Goal: Task Accomplishment & Management: Use online tool/utility

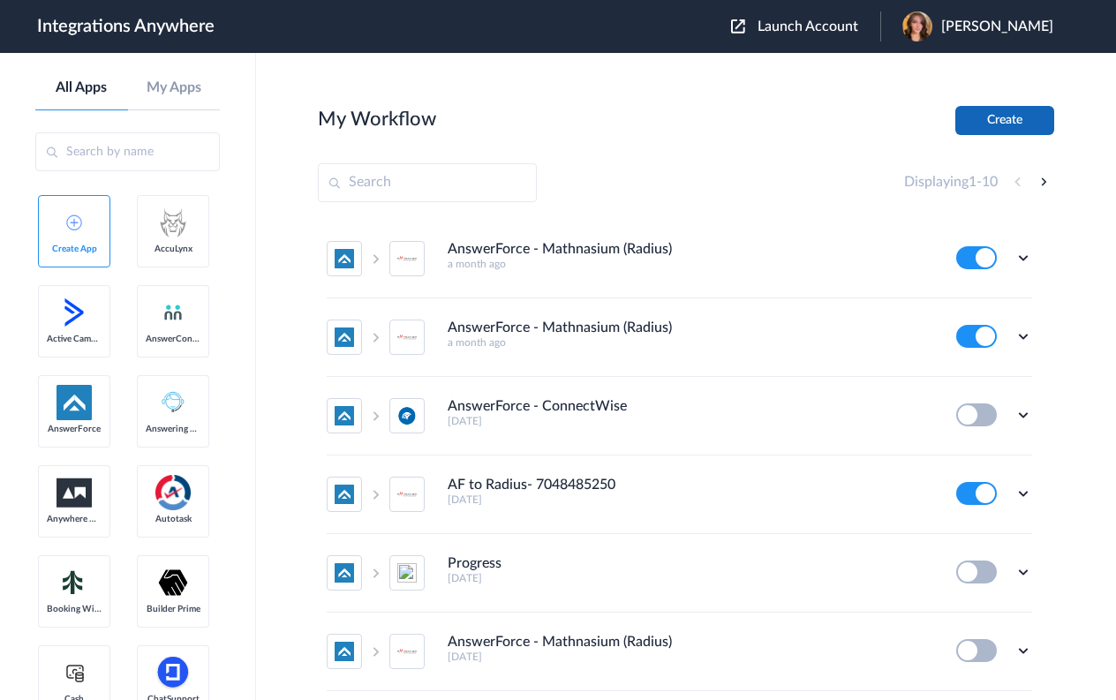
click at [993, 115] on button "Create" at bounding box center [1005, 120] width 99 height 29
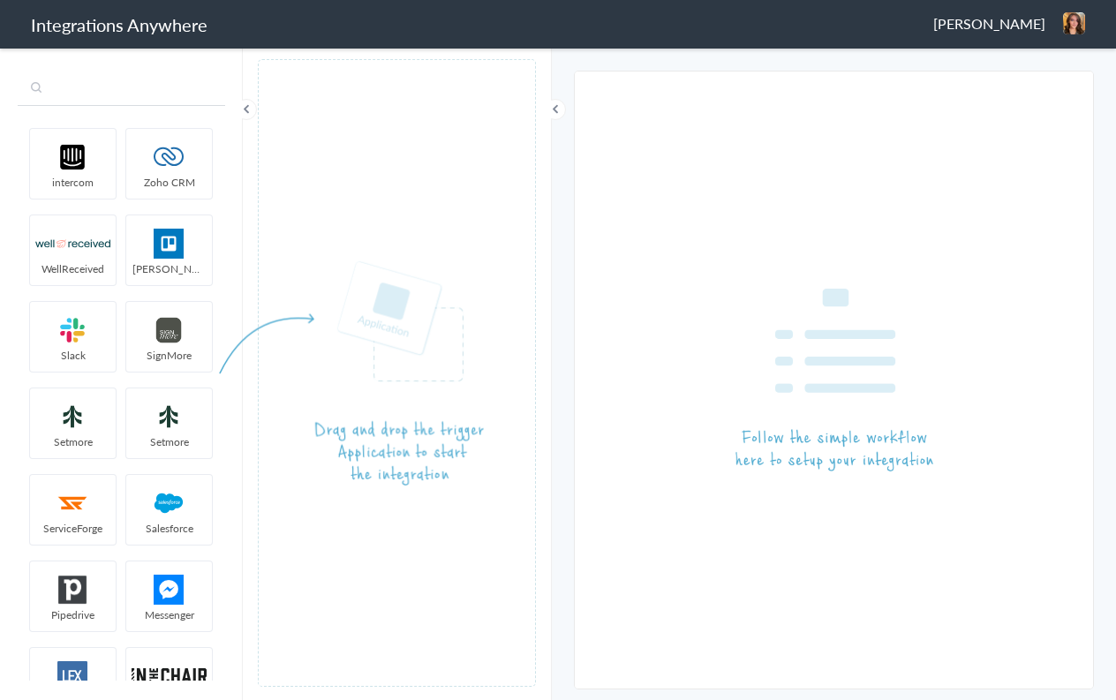
click at [111, 92] on input "text" at bounding box center [122, 89] width 208 height 34
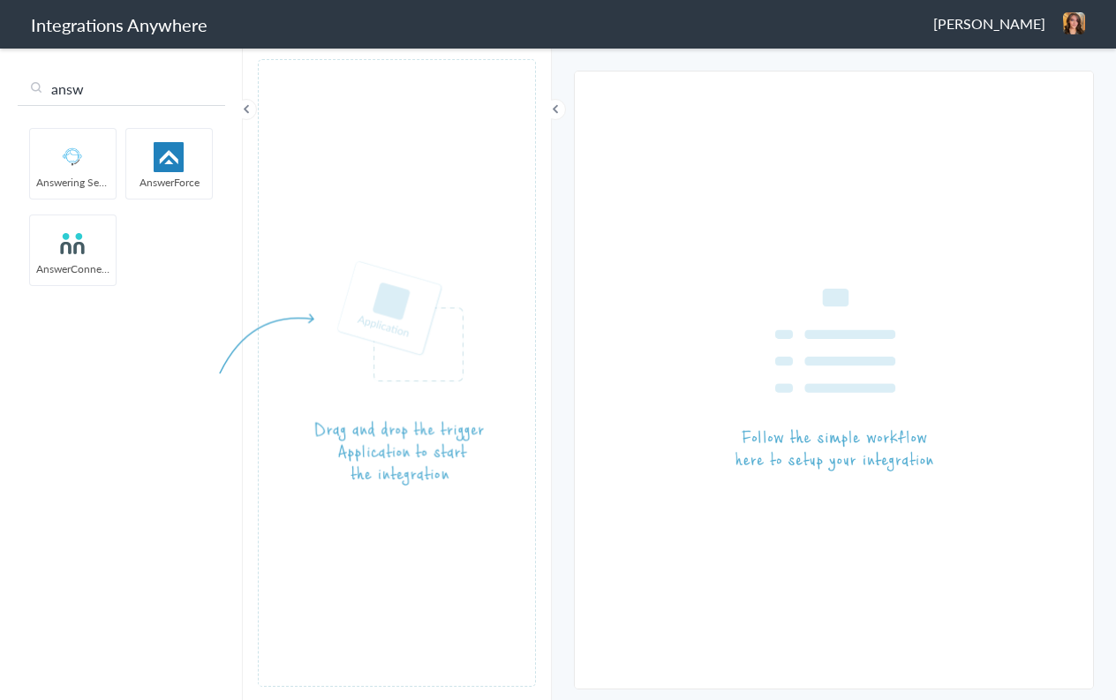
type input "answ"
click at [178, 160] on img at bounding box center [169, 157] width 75 height 30
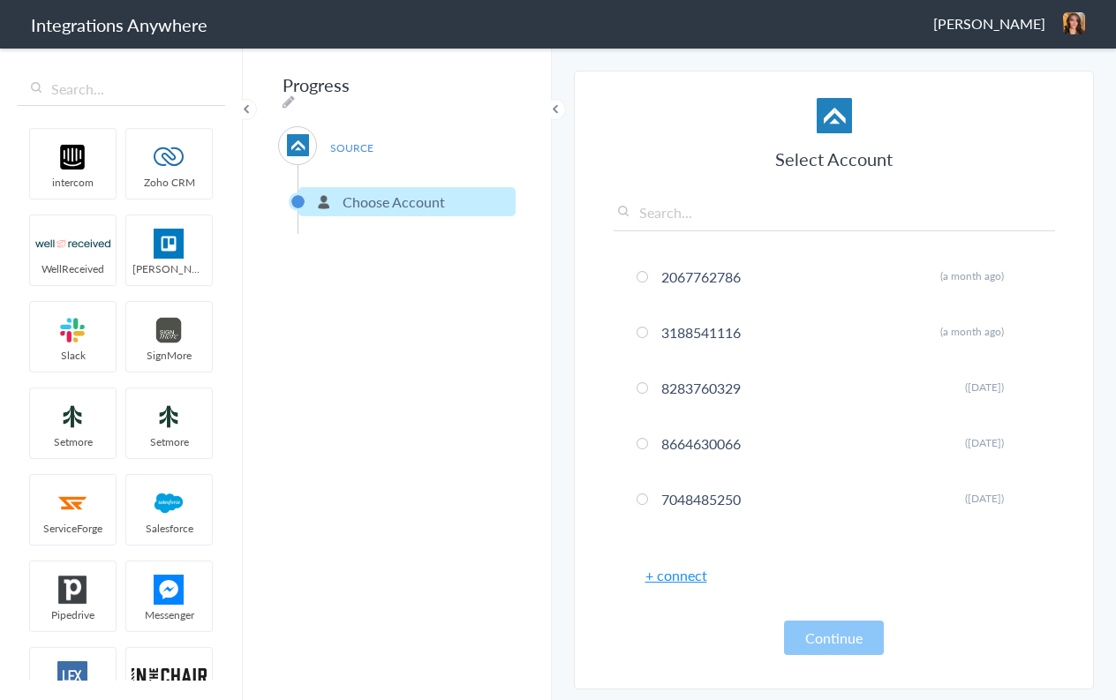
click at [705, 219] on input "text" at bounding box center [835, 216] width 442 height 29
paste input "8669673281"
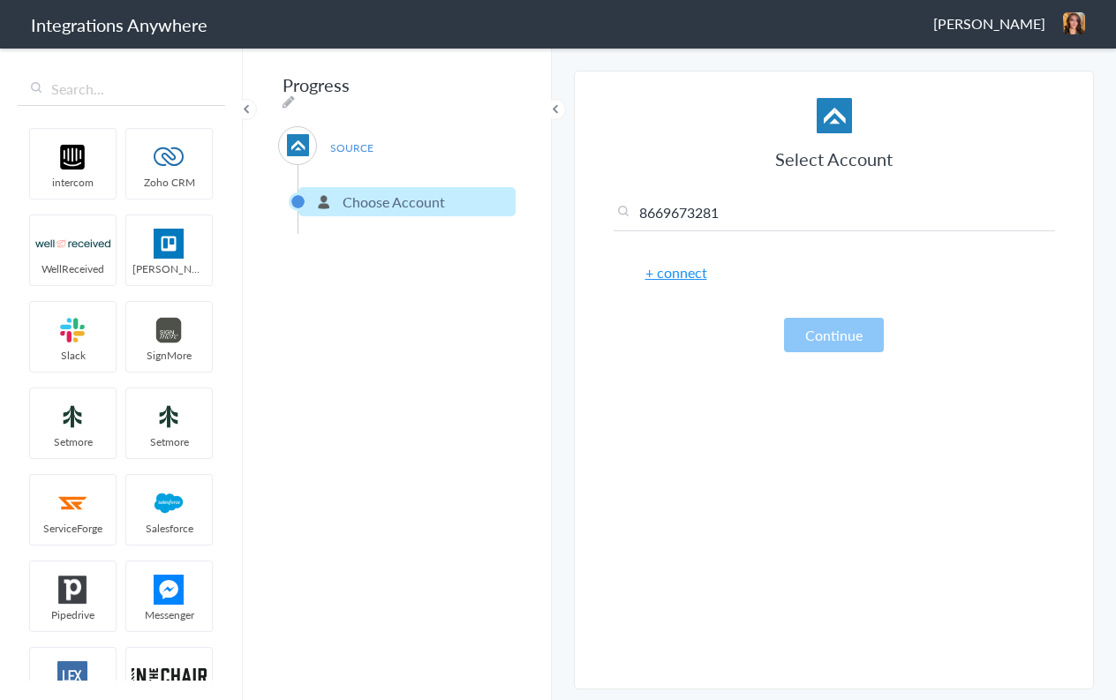
type input "8669673281"
click at [685, 274] on link "+ connect" at bounding box center [677, 272] width 62 height 20
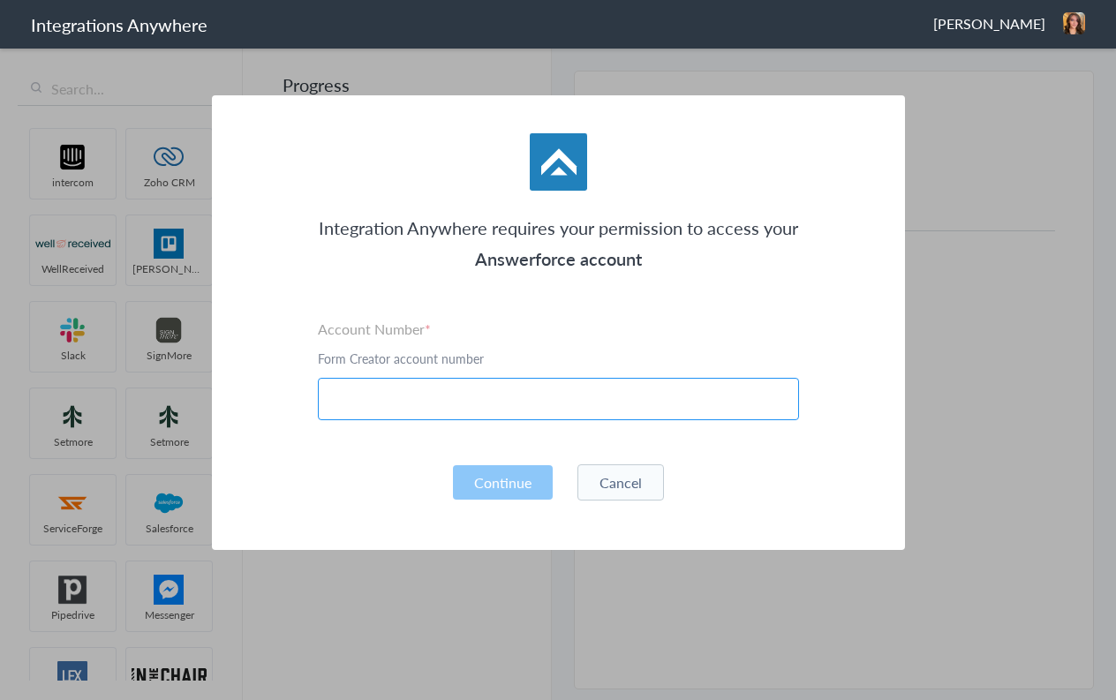
click at [460, 399] on input "text" at bounding box center [558, 399] width 481 height 42
paste input "8669673281"
type input "8669673281"
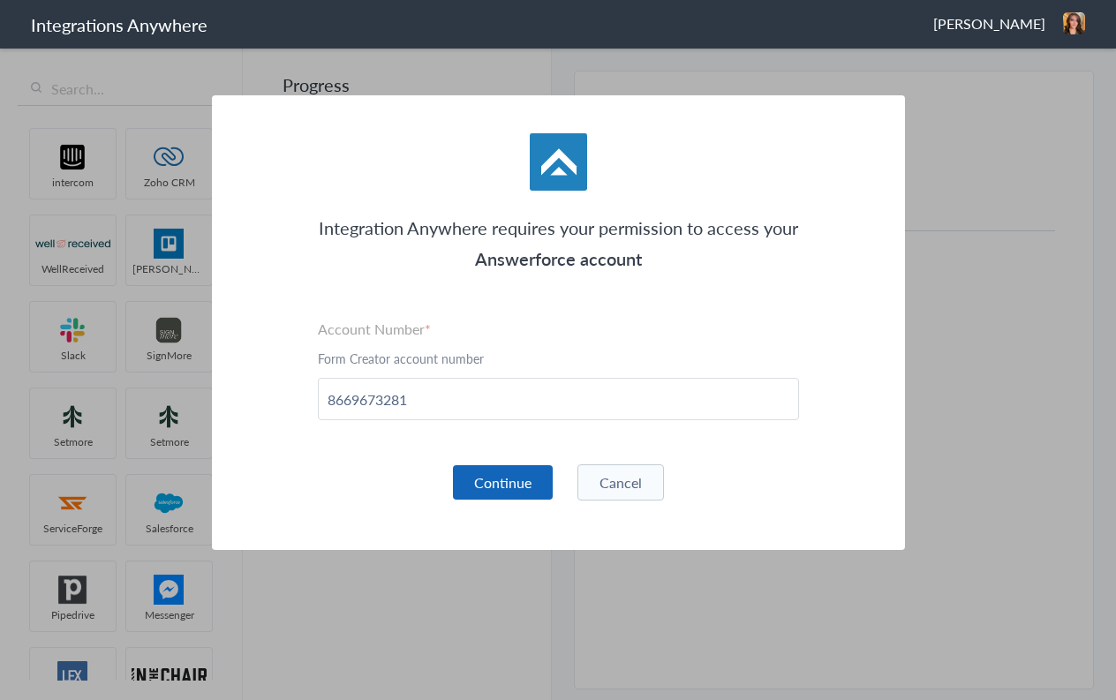
click at [510, 478] on button "Continue" at bounding box center [503, 482] width 100 height 34
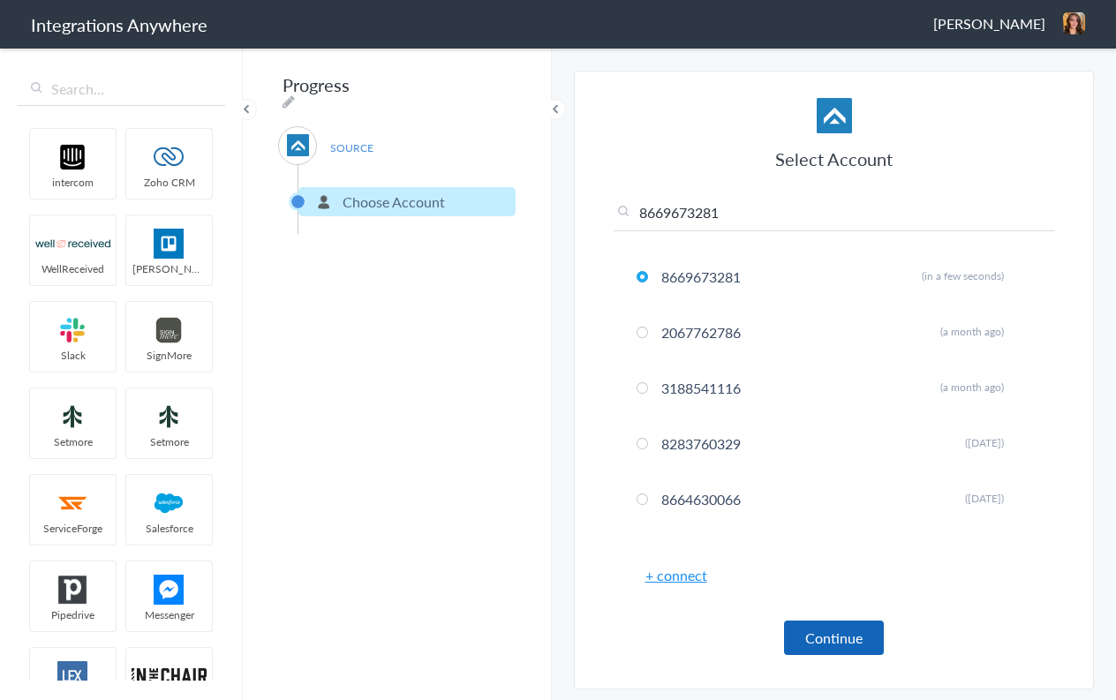
click at [858, 647] on button "Continue" at bounding box center [834, 638] width 100 height 34
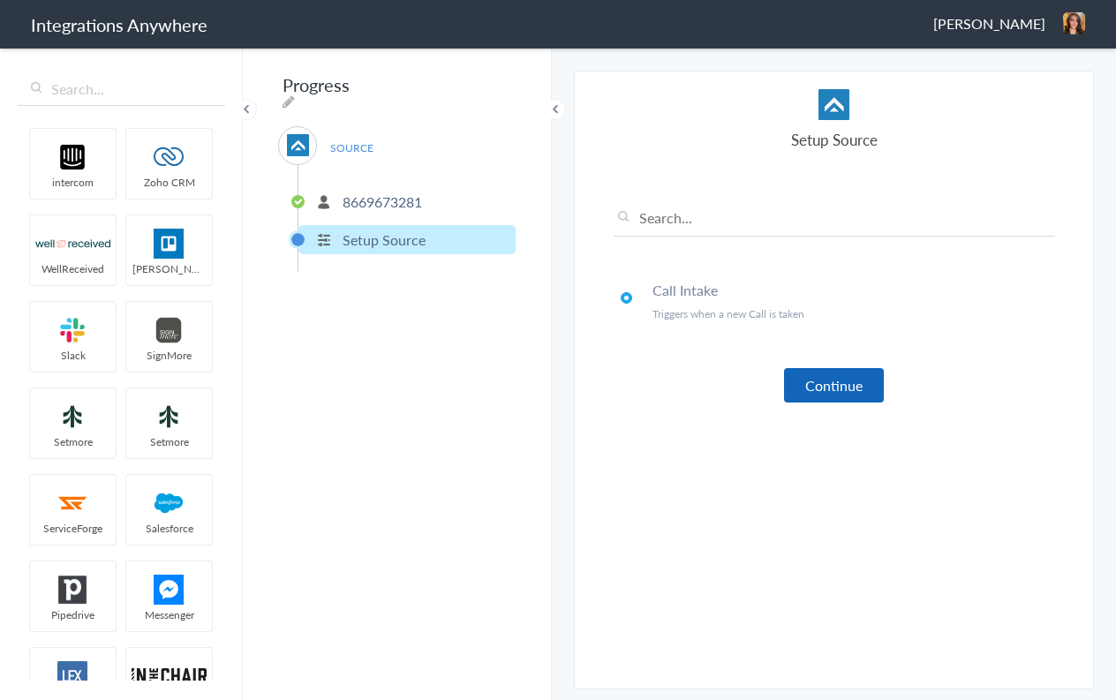
click at [853, 388] on button "Continue" at bounding box center [834, 385] width 100 height 34
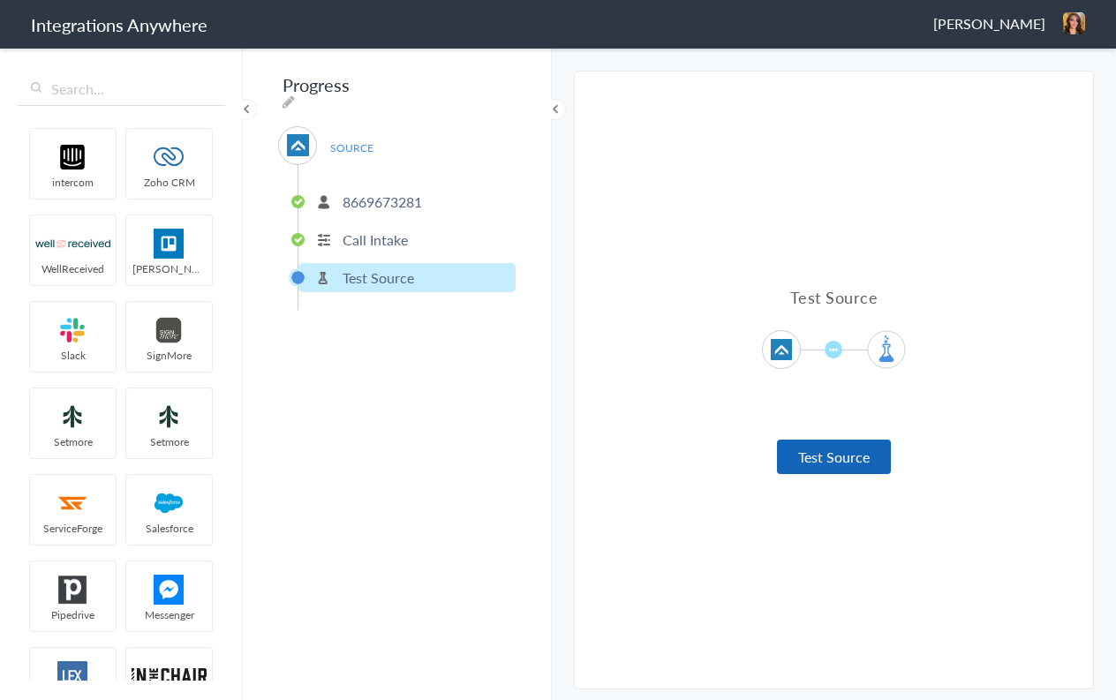
click at [843, 456] on button "Test Source" at bounding box center [834, 457] width 114 height 34
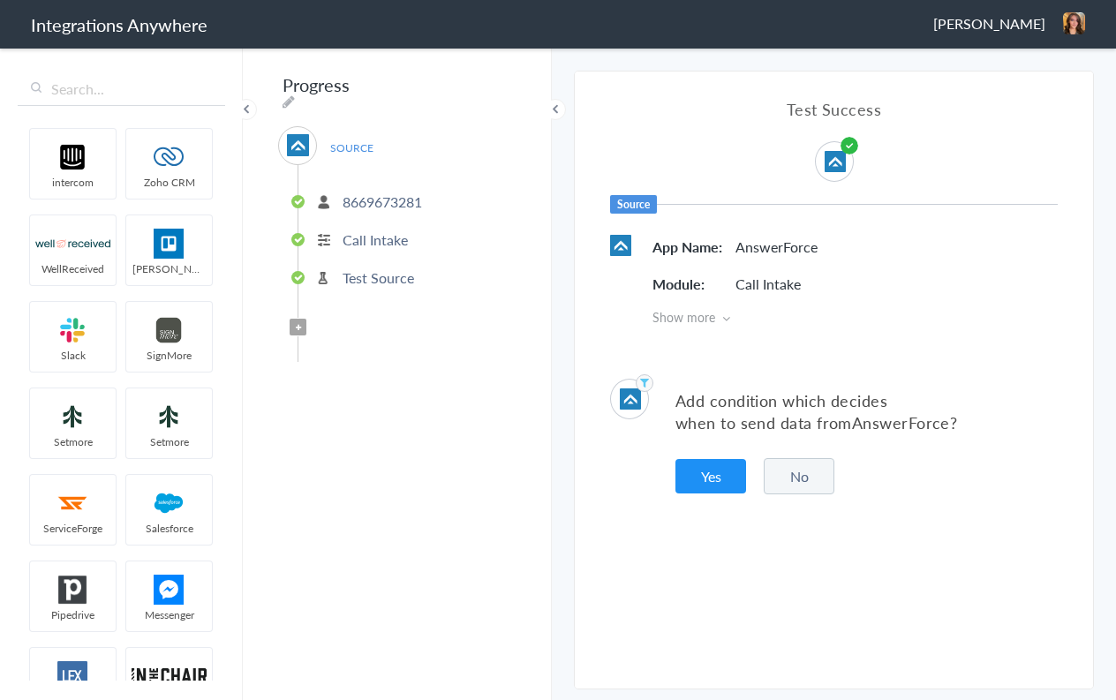
click at [789, 475] on button "No" at bounding box center [799, 476] width 71 height 36
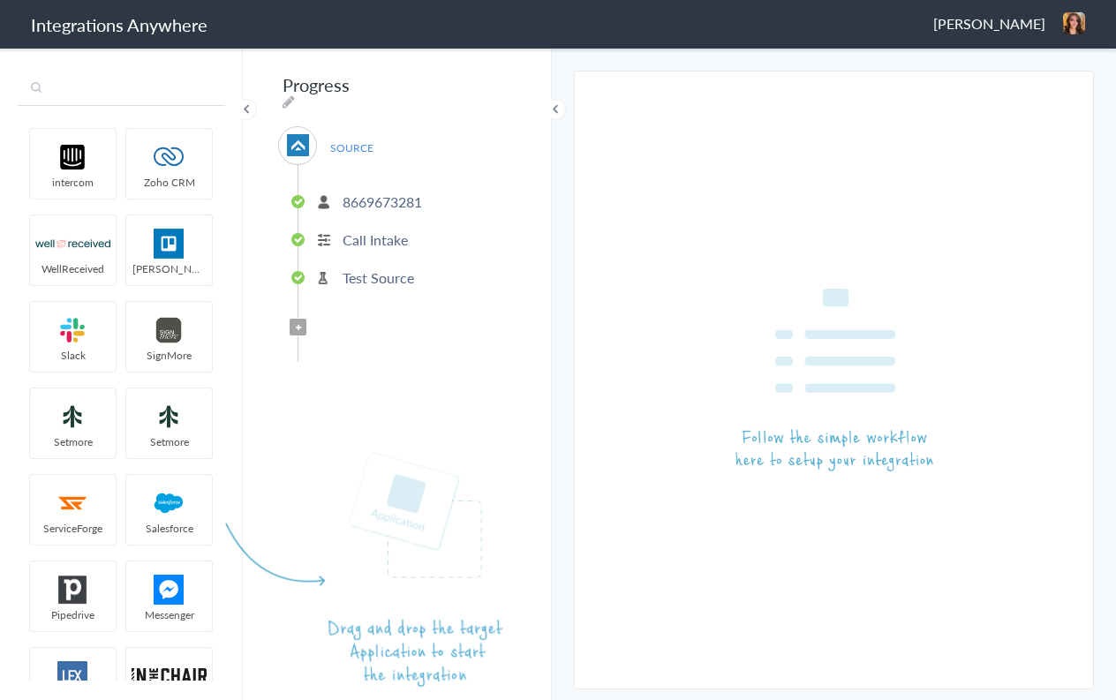
click at [125, 94] on input "text" at bounding box center [122, 89] width 208 height 34
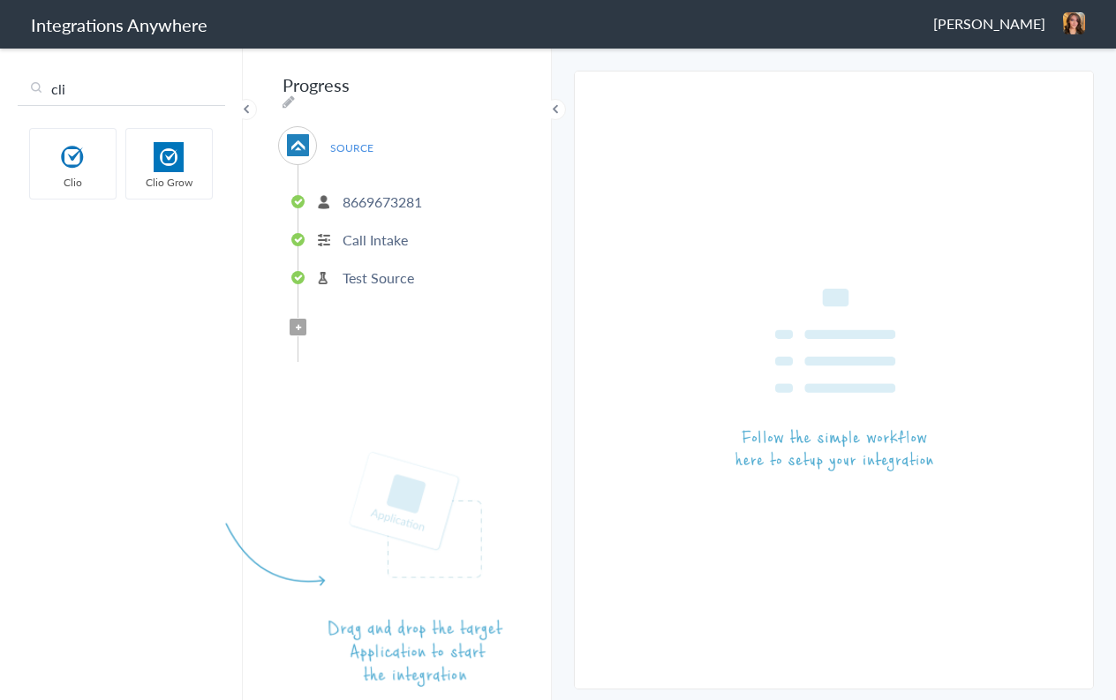
type input "cli"
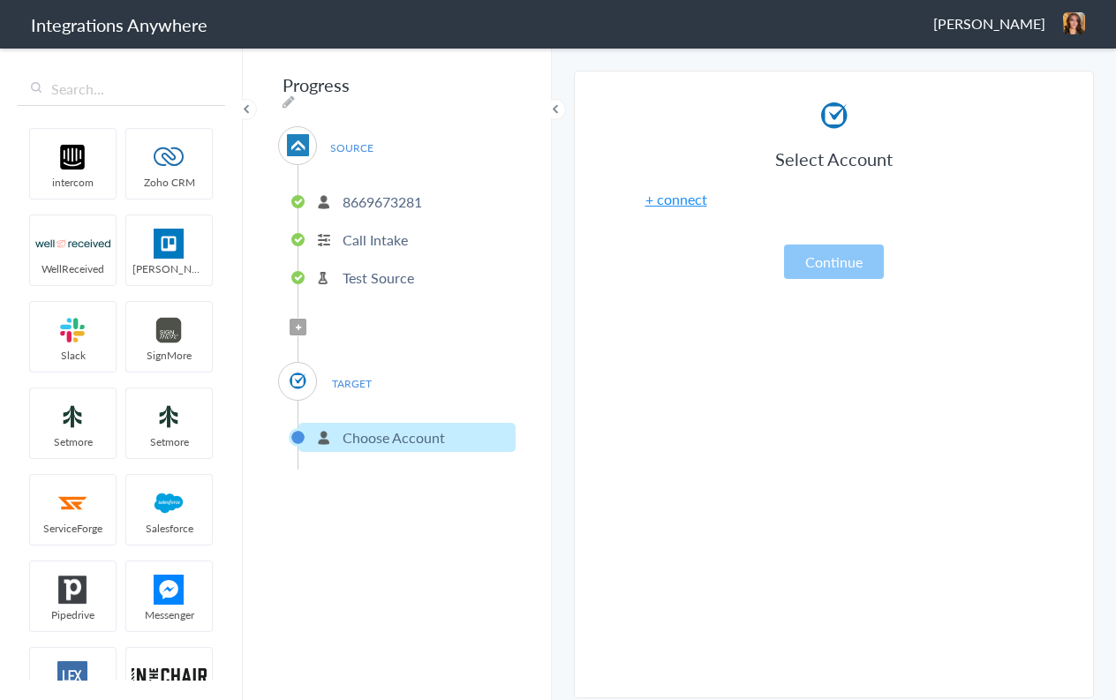
click at [670, 196] on link "+ connect" at bounding box center [677, 199] width 62 height 20
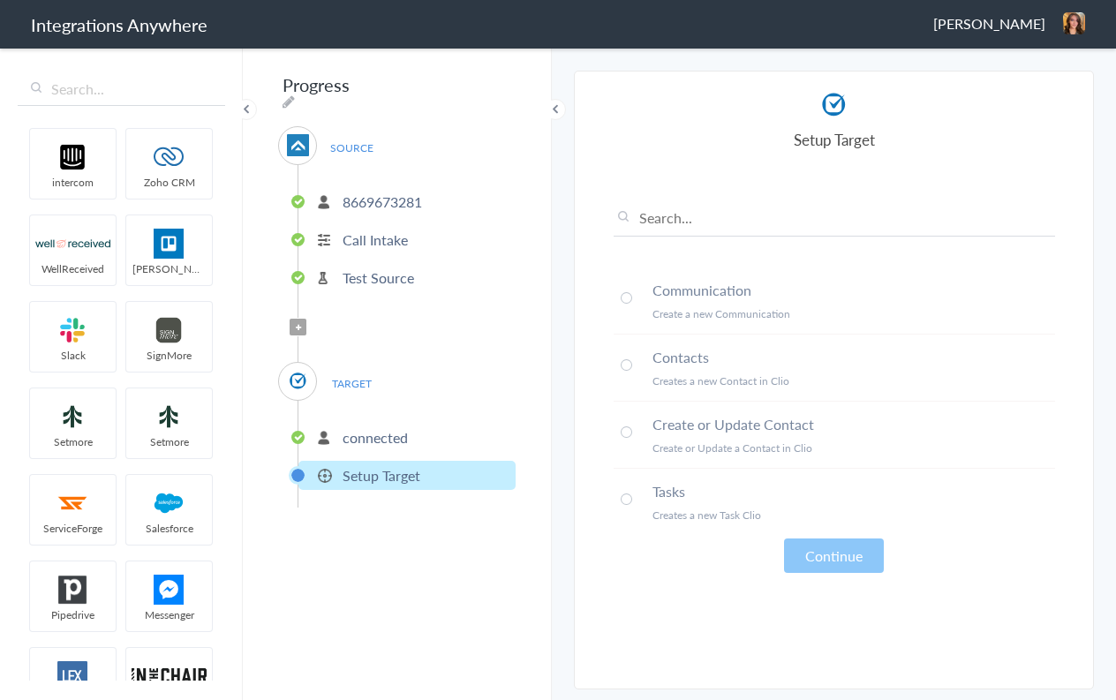
click at [628, 366] on span at bounding box center [626, 364] width 11 height 11
click at [836, 550] on button "Continue" at bounding box center [834, 556] width 100 height 34
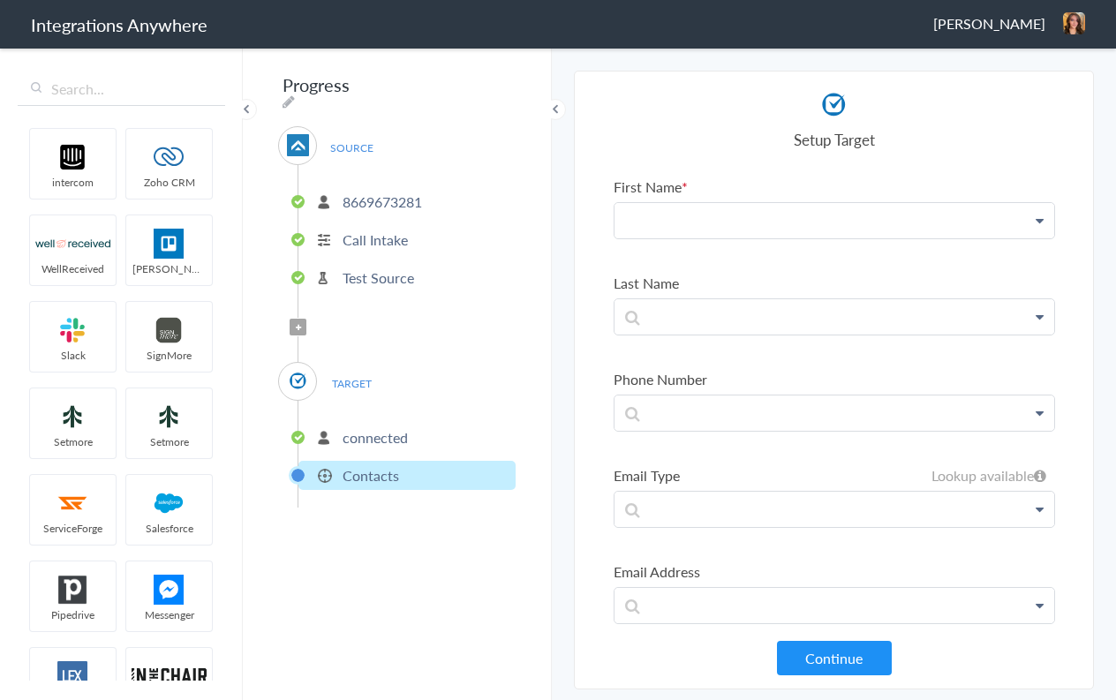
click at [723, 220] on p at bounding box center [835, 220] width 440 height 35
click at [597, 296] on section "Select Account 8669673281 Rename Delete (in a few seconds) 2067762786 Rename De…" at bounding box center [834, 380] width 520 height 619
